Goal: Transaction & Acquisition: Obtain resource

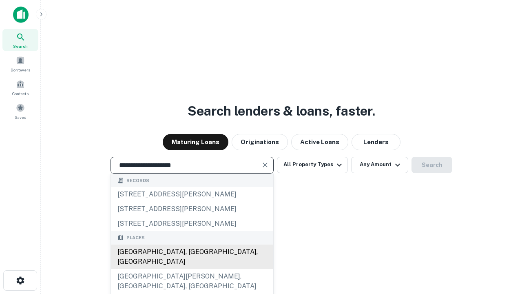
click at [192, 269] on div "Santa Monica, CA, USA" at bounding box center [192, 256] width 162 height 24
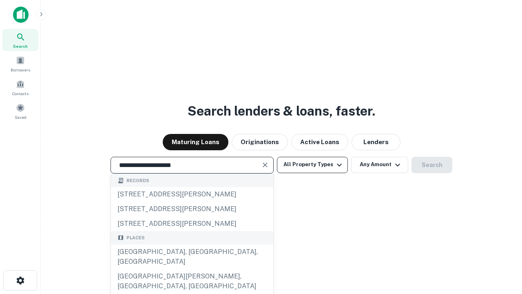
type input "**********"
click at [312, 164] on button "All Property Types" at bounding box center [312, 165] width 71 height 16
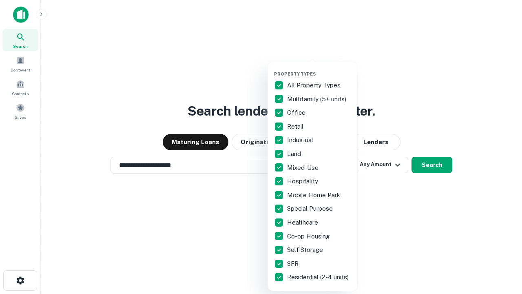
click at [319, 68] on button "button" at bounding box center [319, 68] width 90 height 0
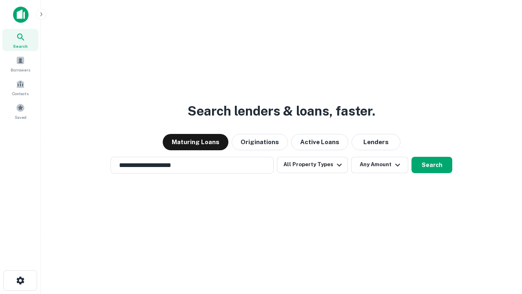
scroll to position [13, 0]
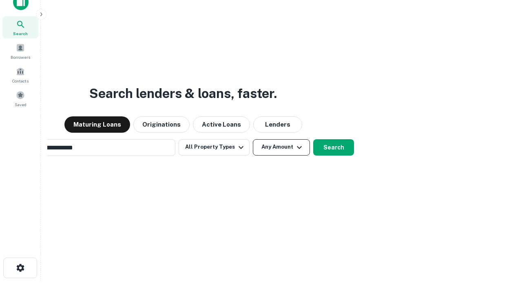
click at [253, 139] on button "Any Amount" at bounding box center [281, 147] width 57 height 16
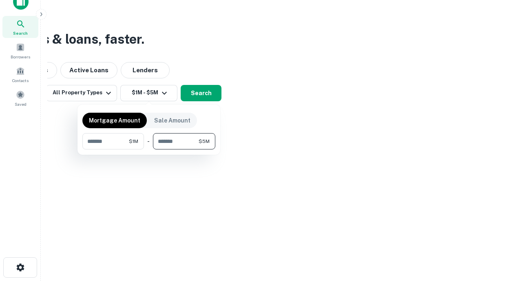
type input "*******"
click at [149, 149] on button "button" at bounding box center [148, 149] width 133 height 0
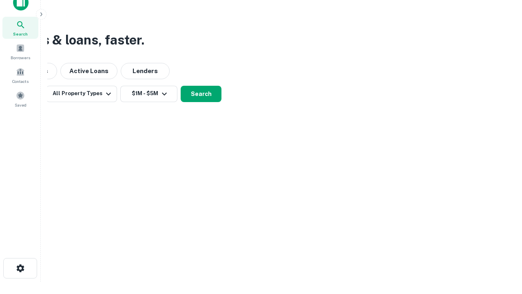
scroll to position [5, 150]
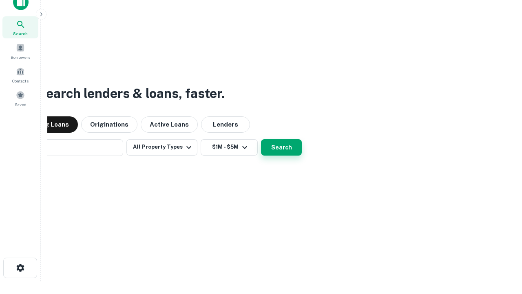
click at [261, 139] on button "Search" at bounding box center [281, 147] width 41 height 16
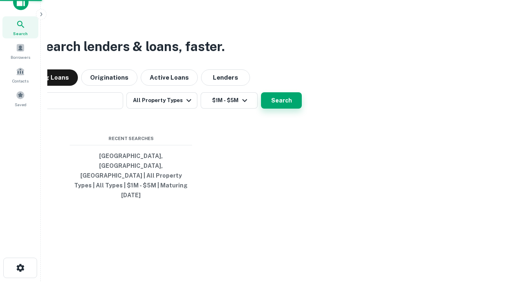
scroll to position [22, 231]
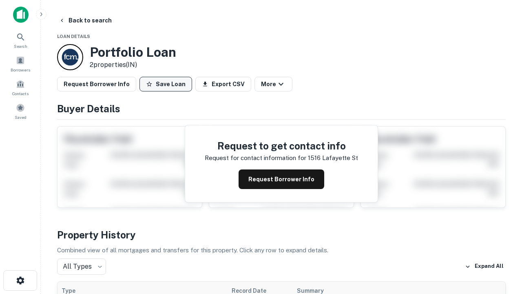
click at [166, 84] on button "Save Loan" at bounding box center [165, 84] width 53 height 15
click at [168, 84] on button "Save Loan" at bounding box center [165, 84] width 53 height 15
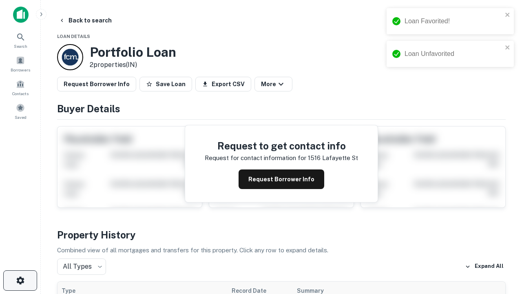
click at [20, 280] on icon "button" at bounding box center [20, 280] width 10 height 10
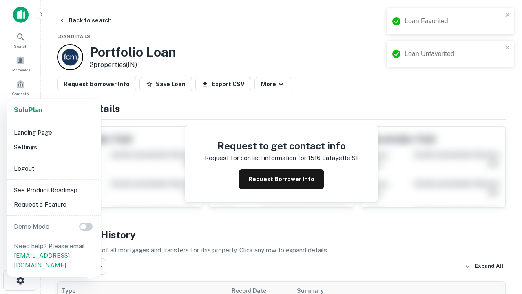
click at [54, 168] on li "Logout" at bounding box center [54, 168] width 87 height 15
